Goal: Transaction & Acquisition: Purchase product/service

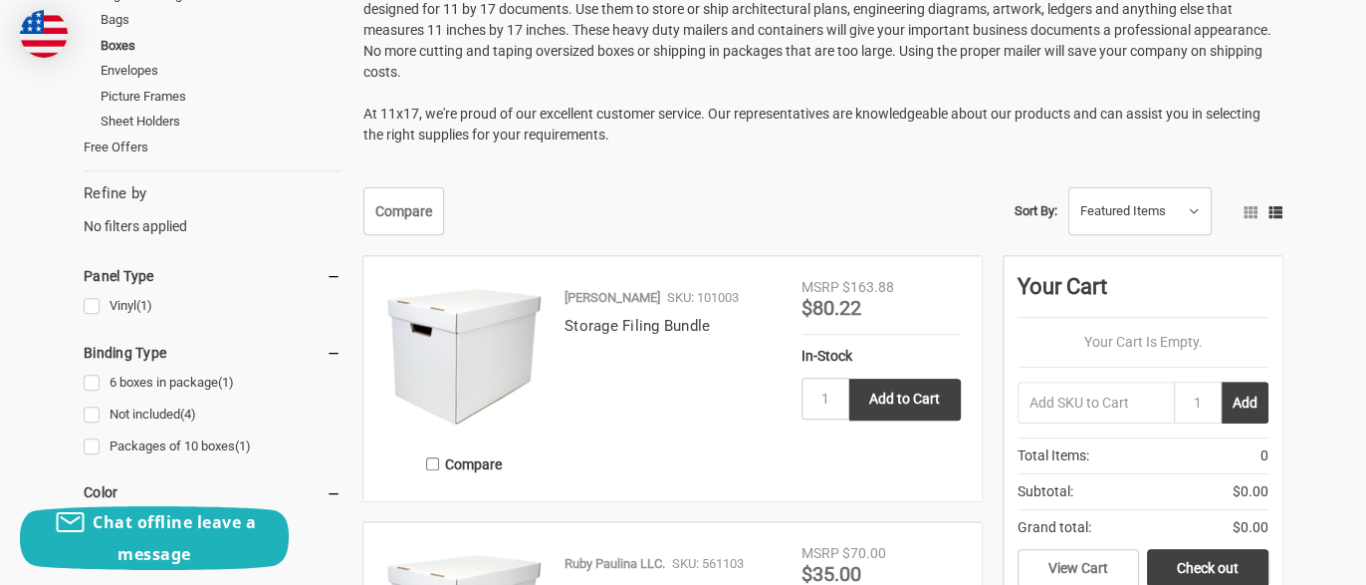
scroll to position [398, 0]
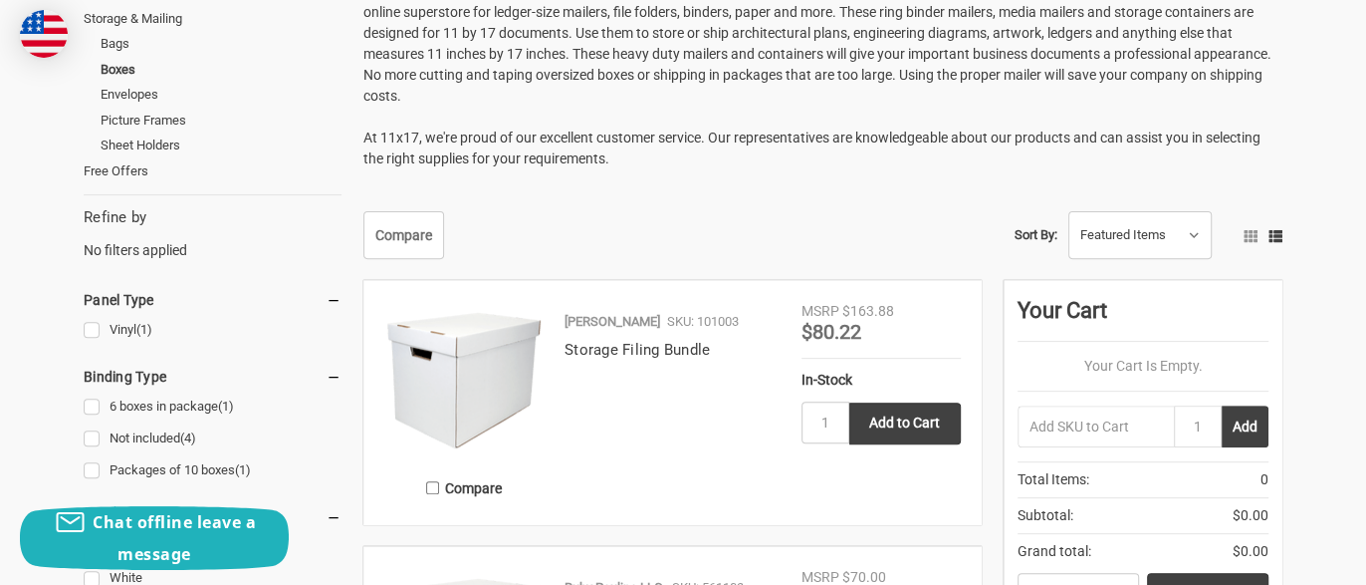
click at [628, 331] on div "Ruby Paulina SKU: 101003" at bounding box center [673, 325] width 216 height 27
click at [538, 349] on img at bounding box center [463, 380] width 159 height 159
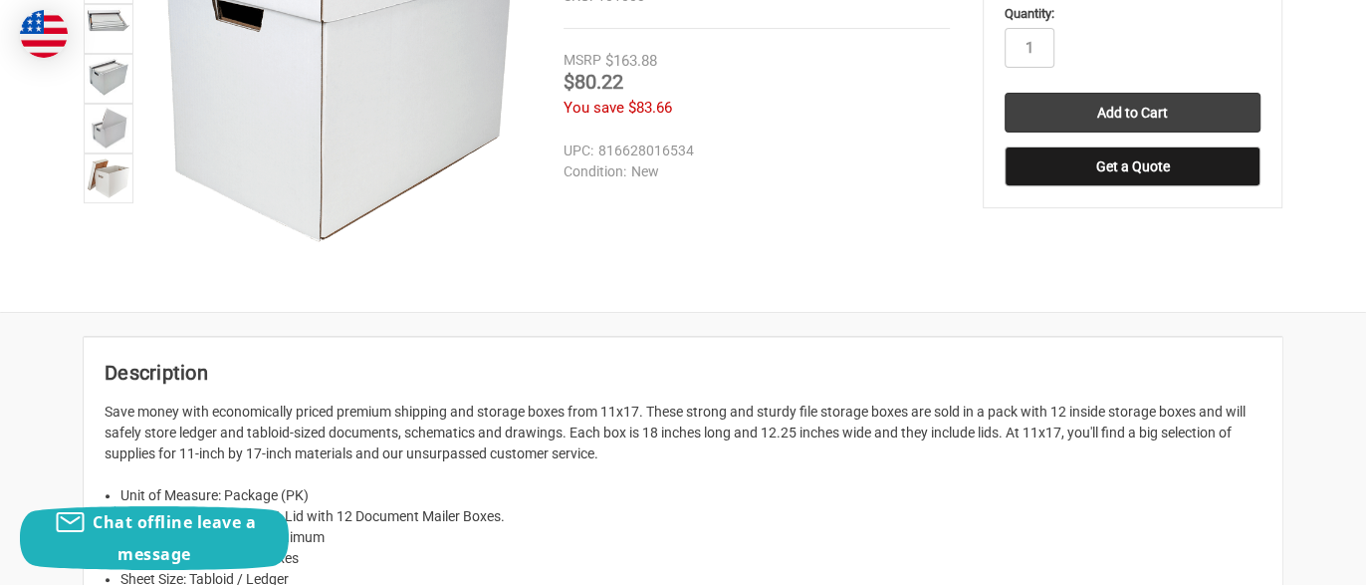
scroll to position [265, 0]
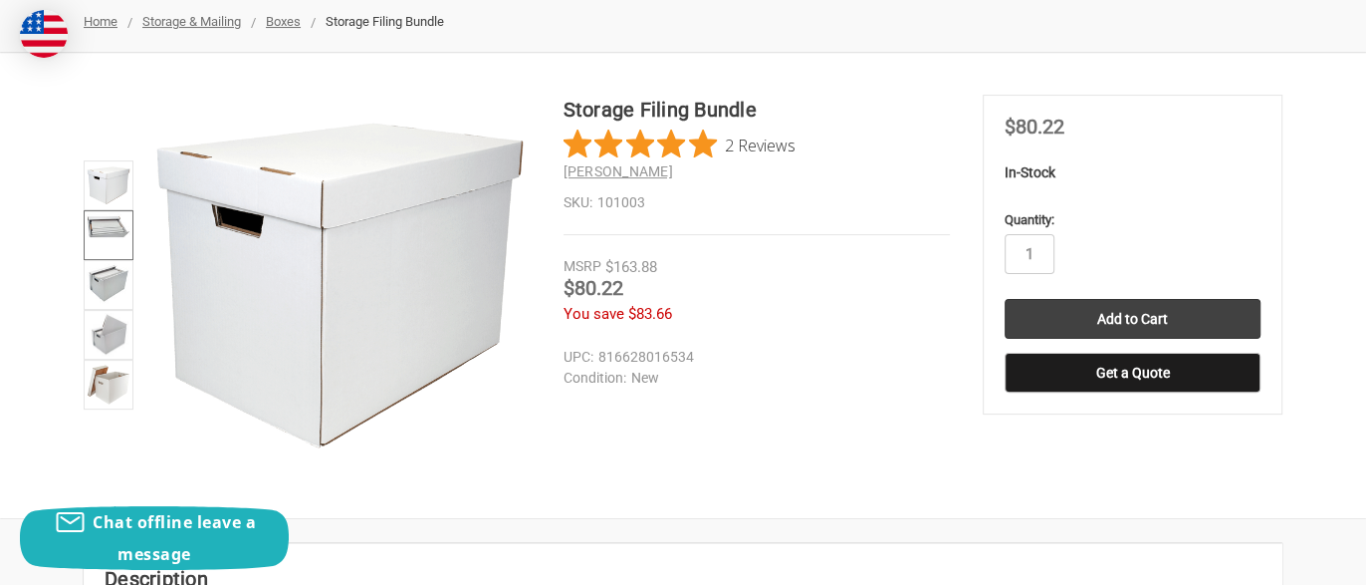
click at [115, 233] on img at bounding box center [109, 225] width 44 height 24
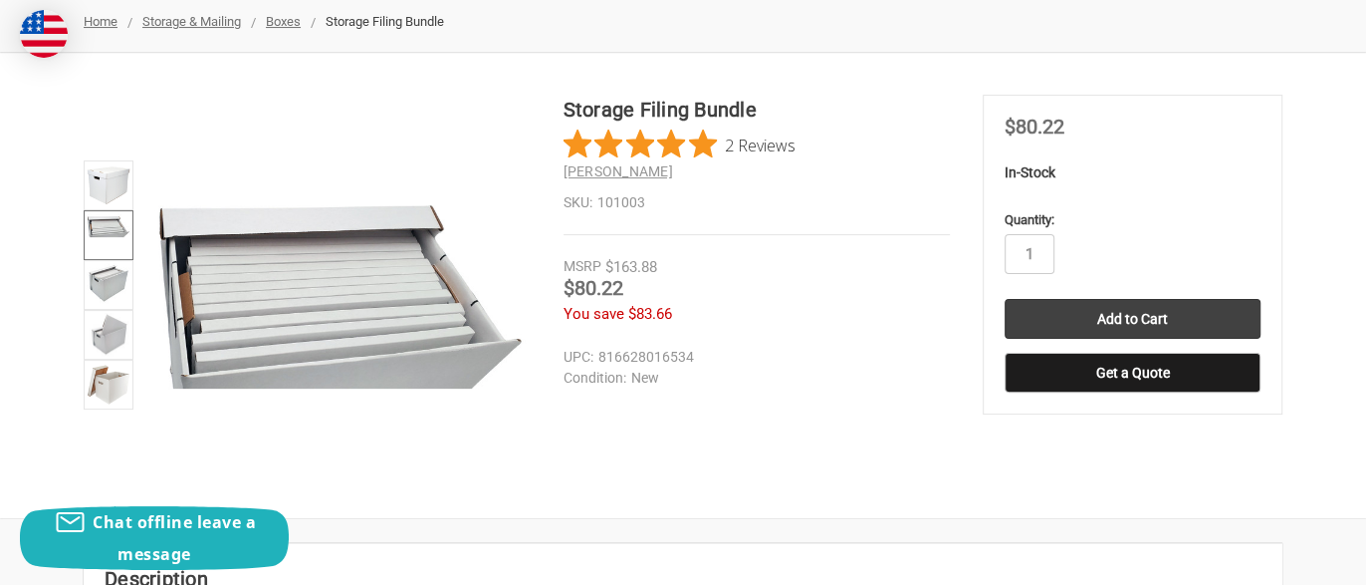
click at [115, 228] on img at bounding box center [109, 225] width 44 height 24
click at [112, 271] on img at bounding box center [109, 283] width 44 height 40
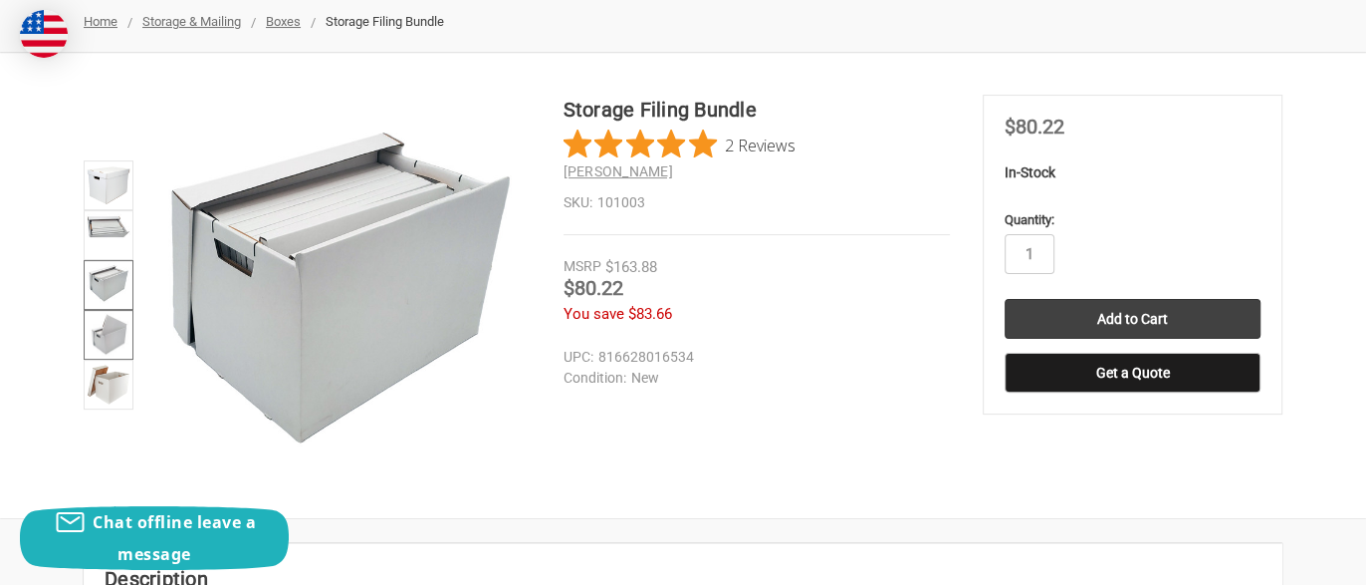
click at [112, 310] on link at bounding box center [109, 335] width 50 height 50
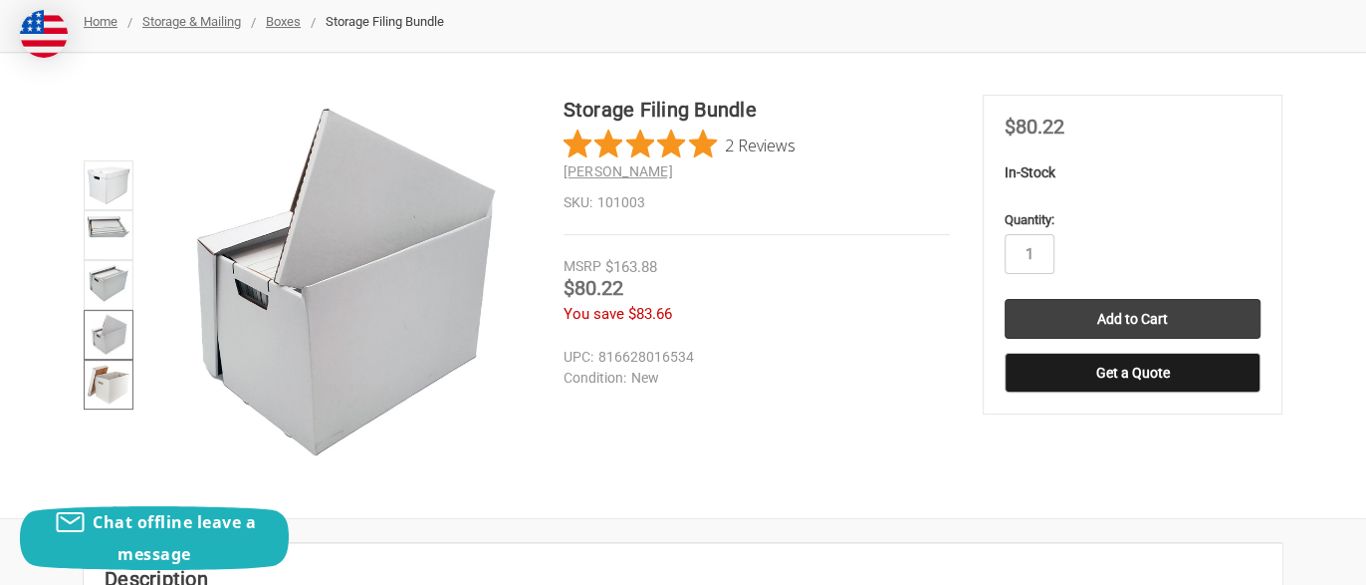
click at [120, 369] on img at bounding box center [109, 385] width 44 height 44
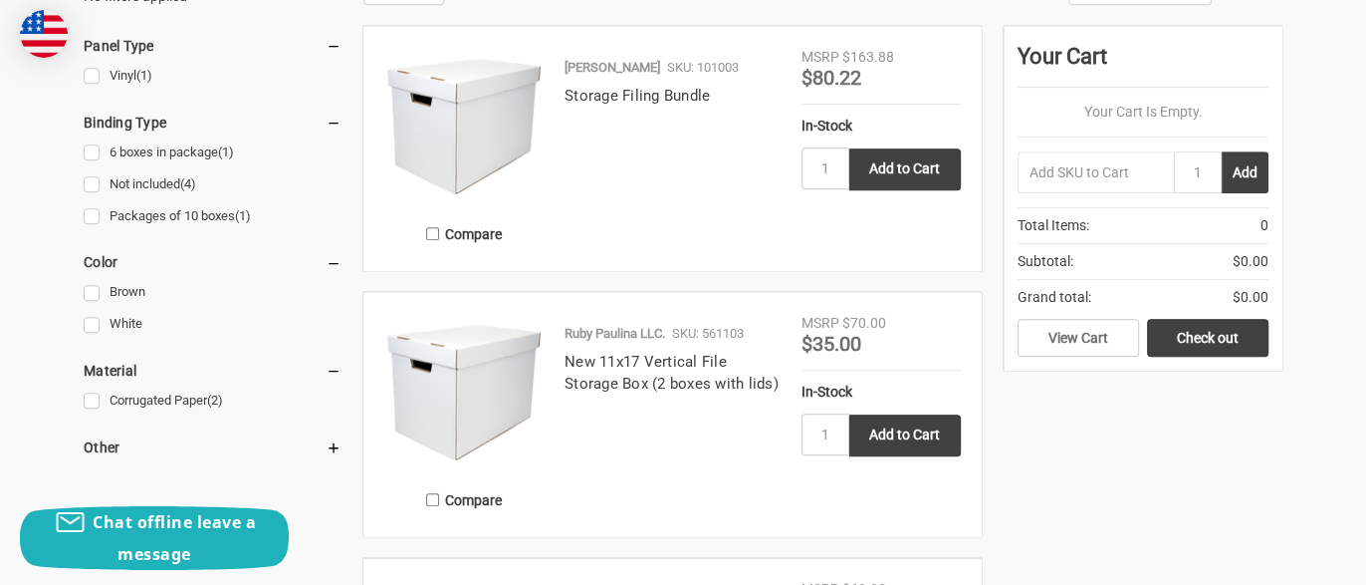
scroll to position [797, 0]
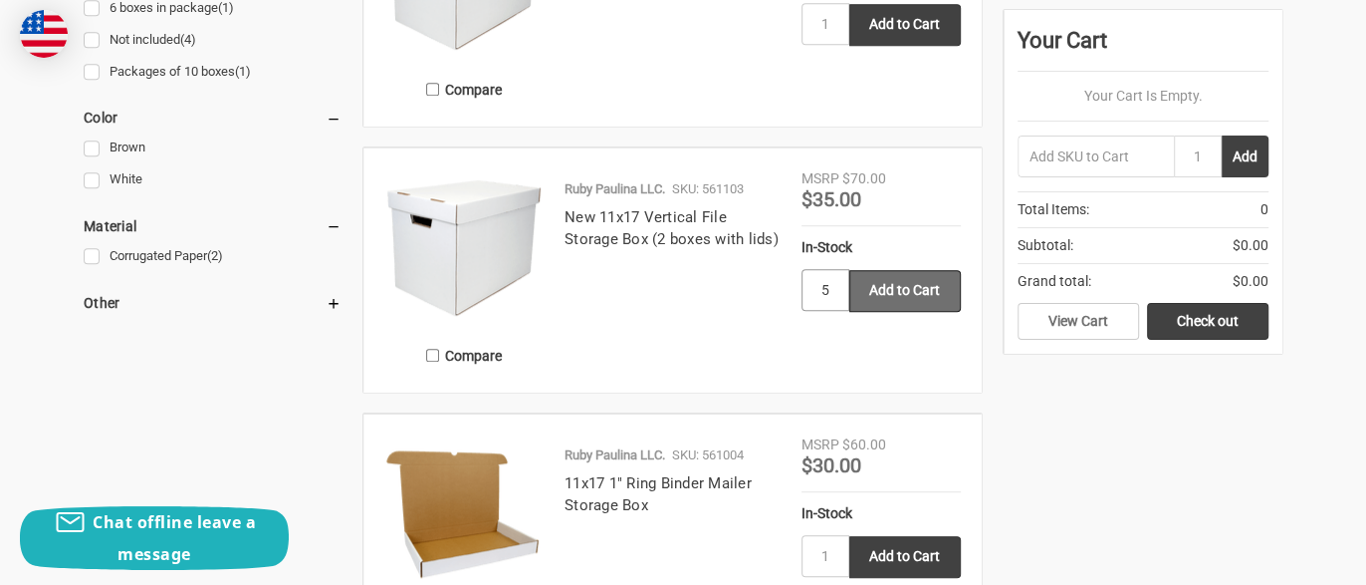
type input "5"
click at [874, 283] on input "Add to Cart" at bounding box center [906, 291] width 112 height 42
type input "Add to Cart"
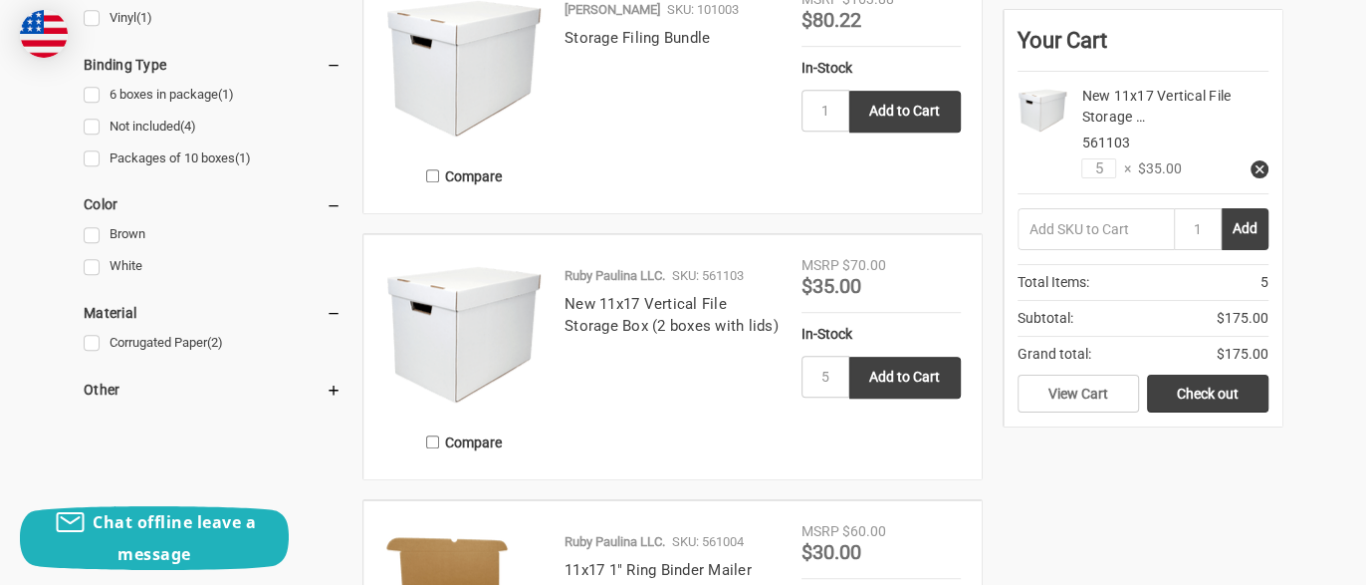
scroll to position [663, 0]
